Goal: Task Accomplishment & Management: Use online tool/utility

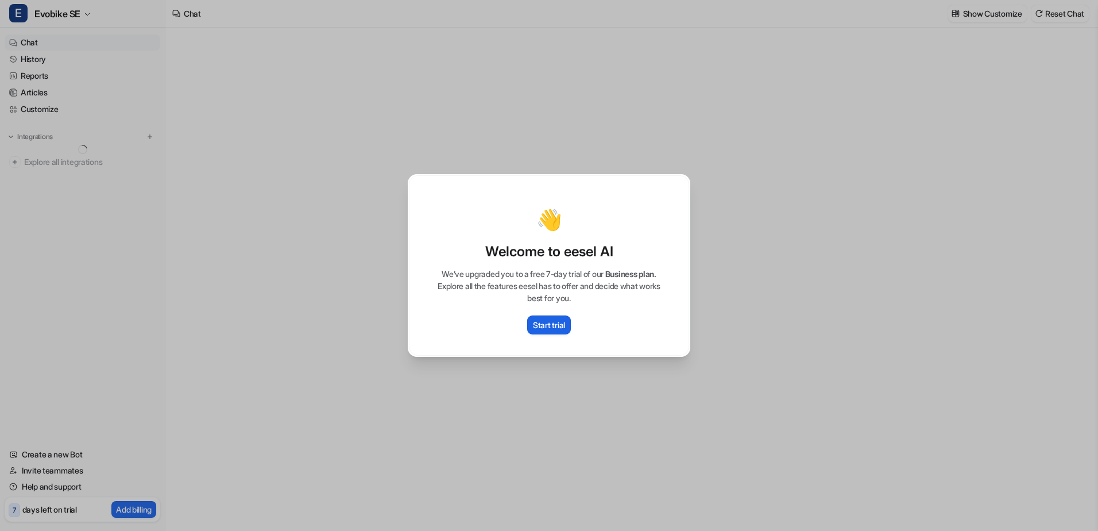
type textarea "**********"
click at [567, 324] on button "Start trial" at bounding box center [549, 324] width 44 height 19
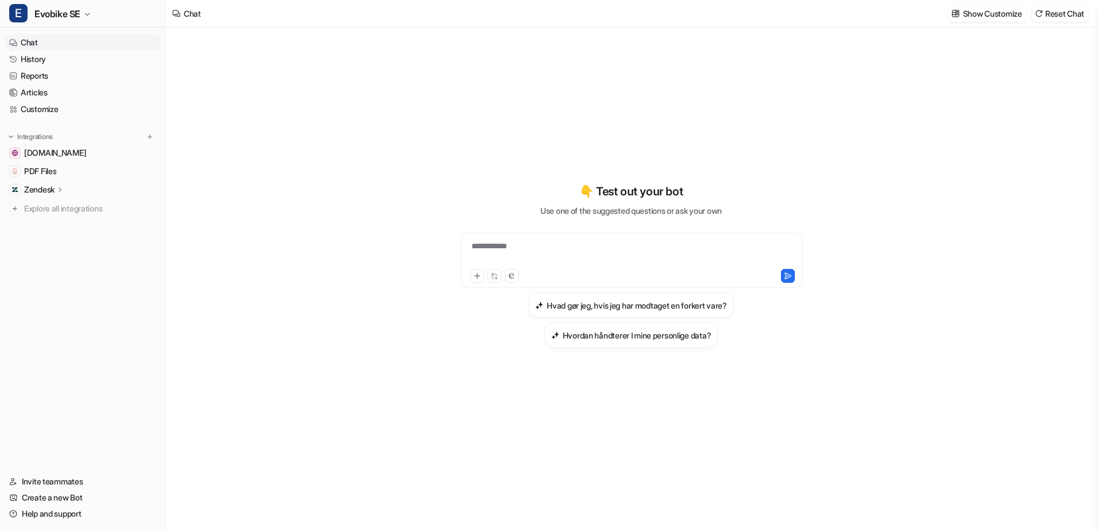
click at [62, 190] on icon at bounding box center [60, 189] width 8 height 9
click at [86, 253] on link "AI Copilot" at bounding box center [89, 256] width 144 height 16
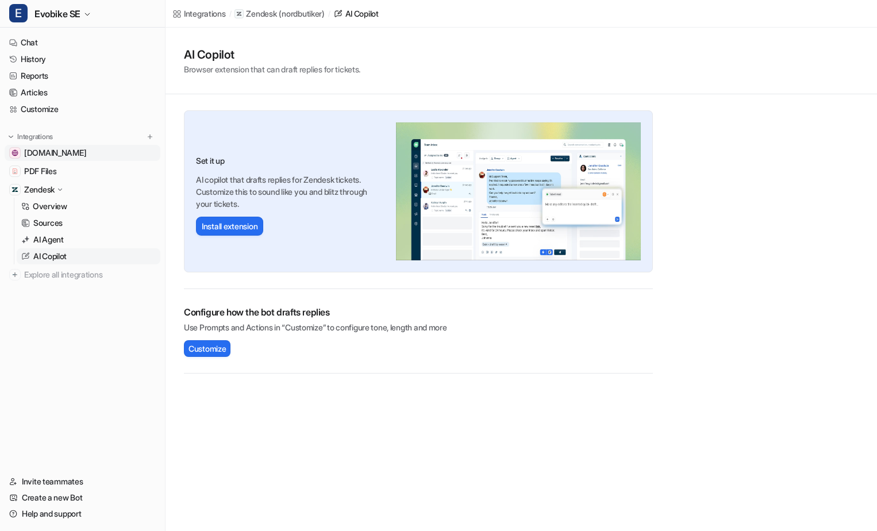
click at [72, 159] on link "[DOMAIN_NAME]" at bounding box center [83, 153] width 156 height 16
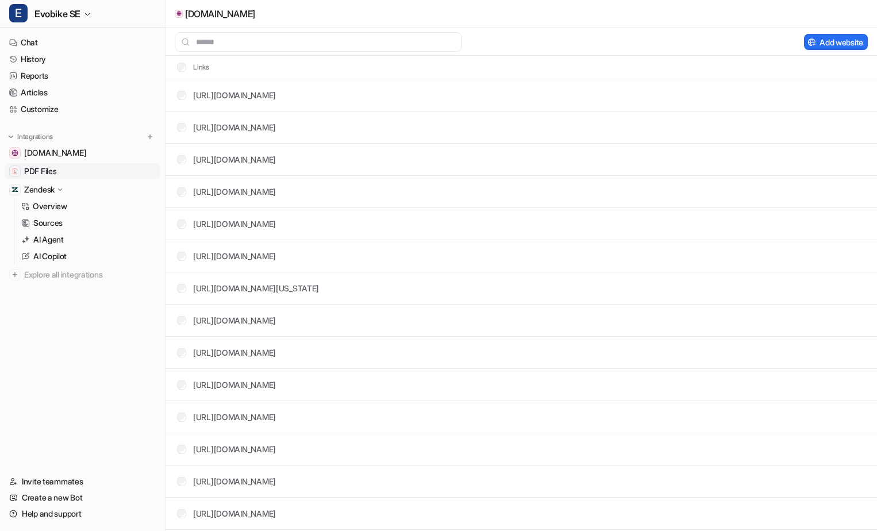
click at [74, 172] on link "PDF Files" at bounding box center [83, 171] width 156 height 16
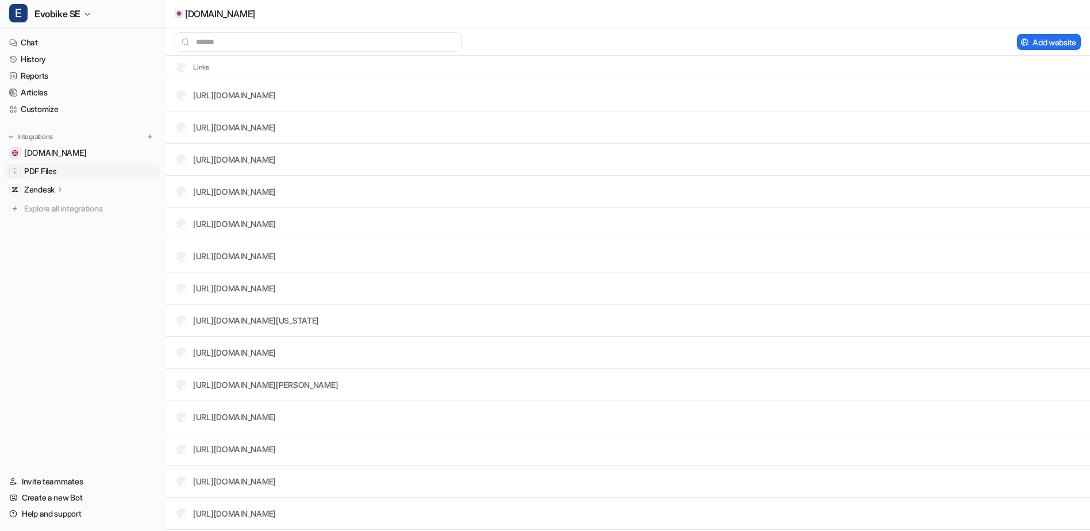
click at [63, 173] on link "PDF Files" at bounding box center [83, 171] width 156 height 16
click at [58, 53] on link "History" at bounding box center [83, 59] width 156 height 16
click at [76, 61] on link "History" at bounding box center [83, 59] width 156 height 16
click at [48, 65] on link "History" at bounding box center [83, 59] width 156 height 16
click at [25, 11] on span "E" at bounding box center [18, 13] width 18 height 18
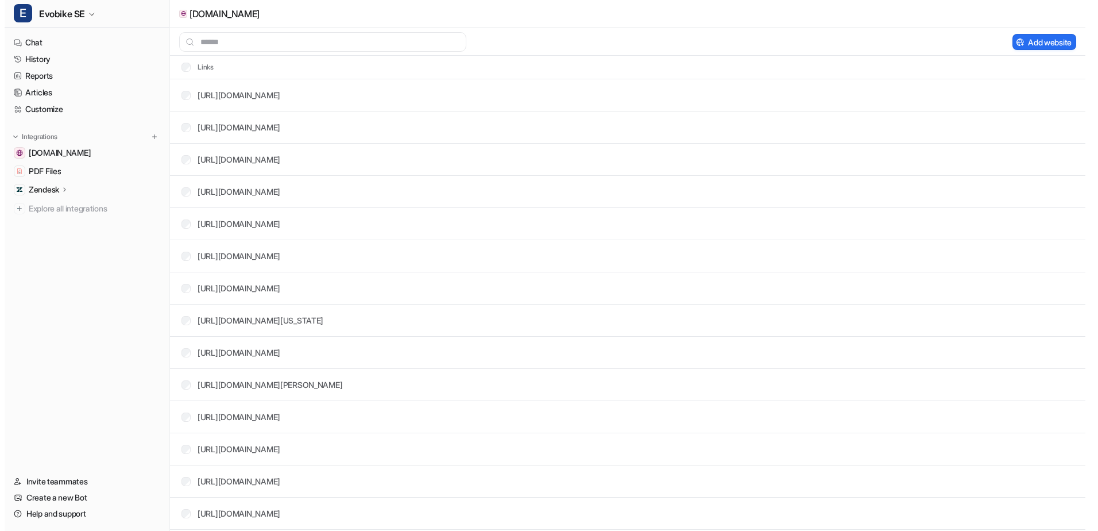
scroll to position [28, 0]
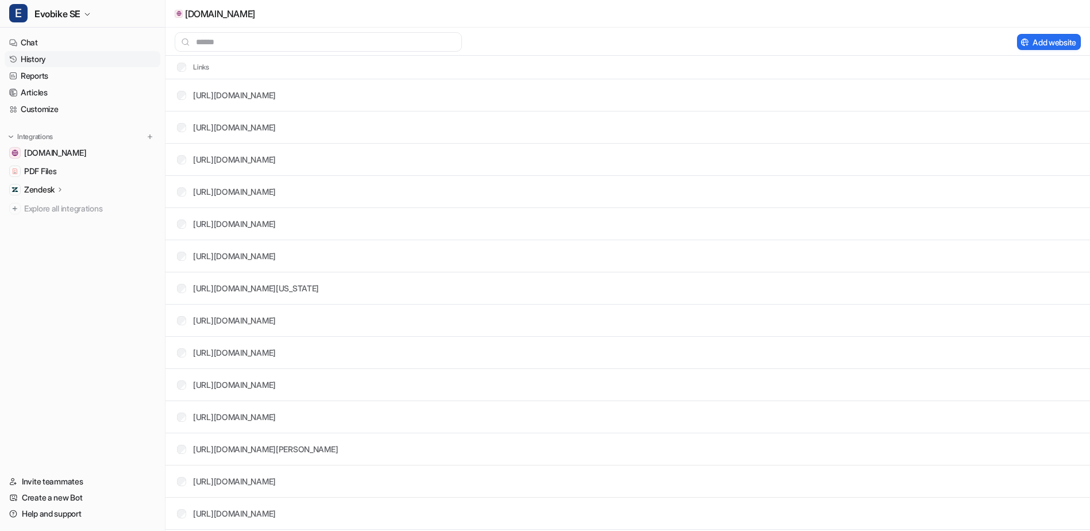
click at [82, 63] on link "History" at bounding box center [83, 59] width 156 height 16
